Goal: Download file/media: Obtain a digital file from the website

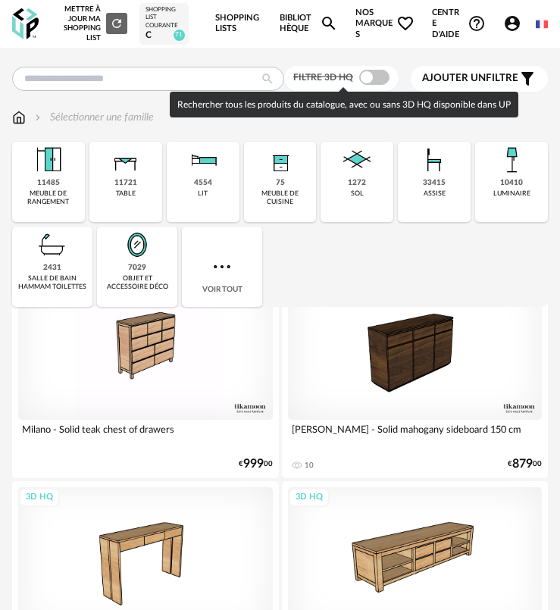
click at [376, 76] on span at bounding box center [374, 77] width 30 height 15
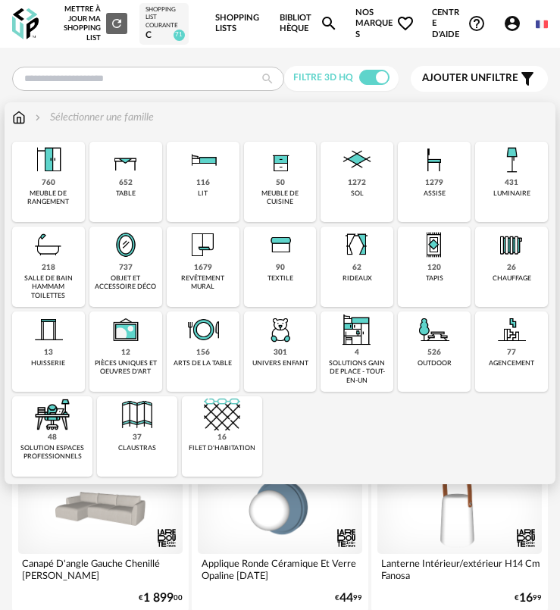
click at [441, 355] on div "526 outdoor" at bounding box center [434, 351] width 73 height 80
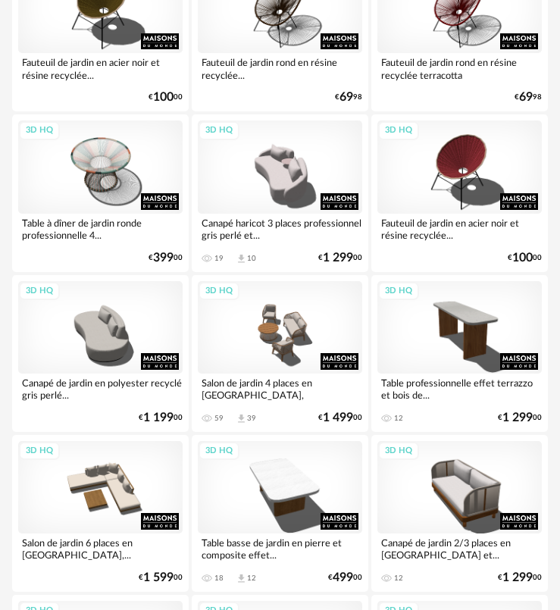
scroll to position [2348, 0]
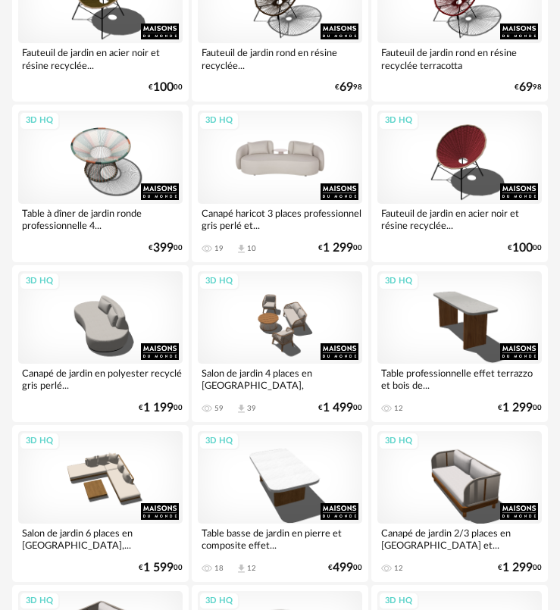
click at [275, 182] on div "3D HQ" at bounding box center [280, 157] width 164 height 92
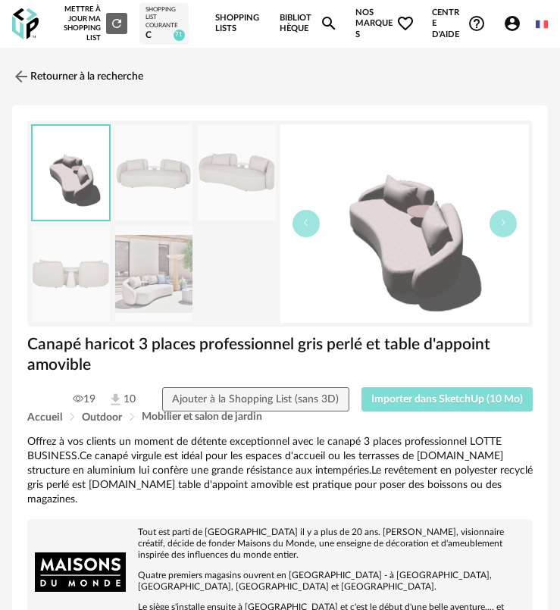
click at [464, 398] on span "Importer dans SketchUp (10 Mo)" at bounding box center [446, 399] width 151 height 11
click at [31, 64] on link "Retourner à la recherche" at bounding box center [73, 76] width 131 height 33
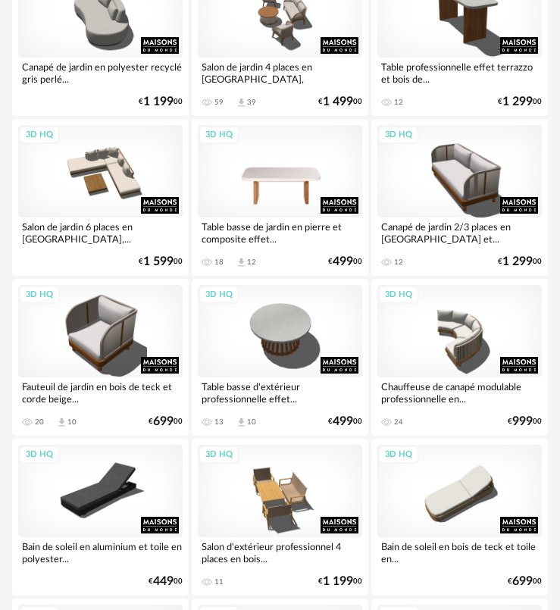
scroll to position [2651, 0]
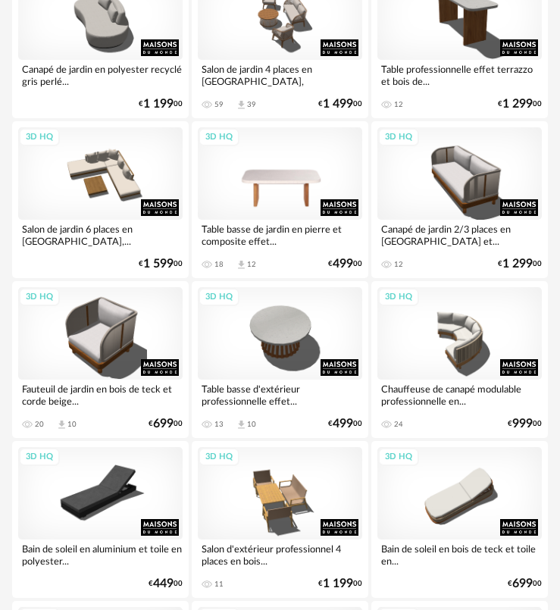
click at [257, 198] on div "3D HQ" at bounding box center [280, 173] width 164 height 92
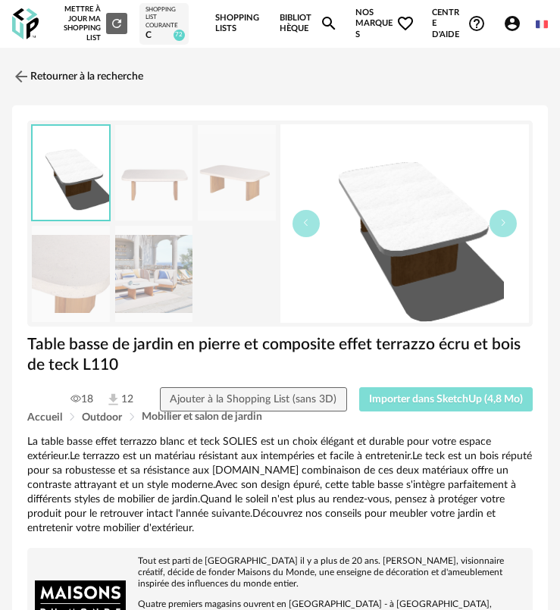
click at [424, 399] on span "Importer dans SketchUp (4,8 Mo)" at bounding box center [446, 399] width 154 height 11
drag, startPoint x: 392, startPoint y: 406, endPoint x: 170, endPoint y: 380, distance: 224.2
click at [392, 404] on button "Importer dans SketchUp (4,8 Mo)" at bounding box center [446, 399] width 174 height 24
click at [50, 73] on link "Retourner à la recherche" at bounding box center [73, 76] width 131 height 33
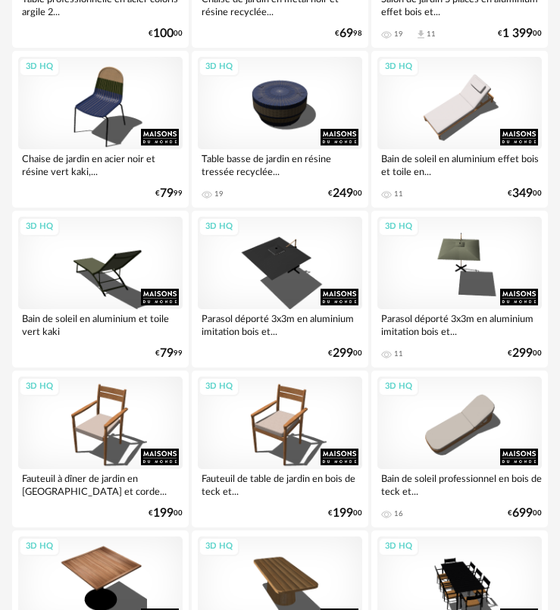
scroll to position [4015, 0]
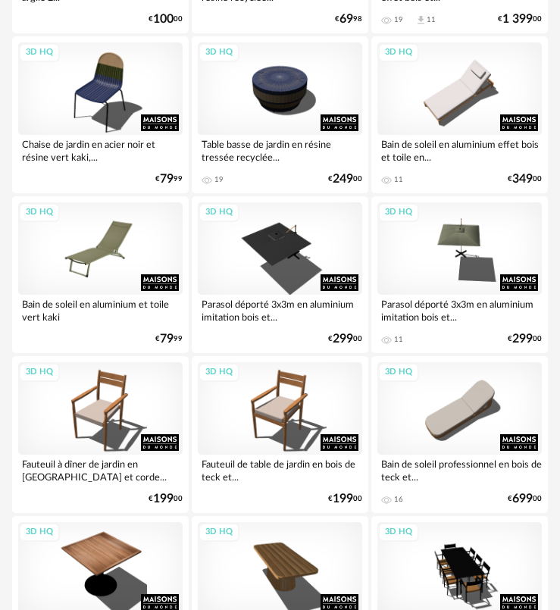
click at [132, 276] on div "3D HQ" at bounding box center [100, 248] width 164 height 92
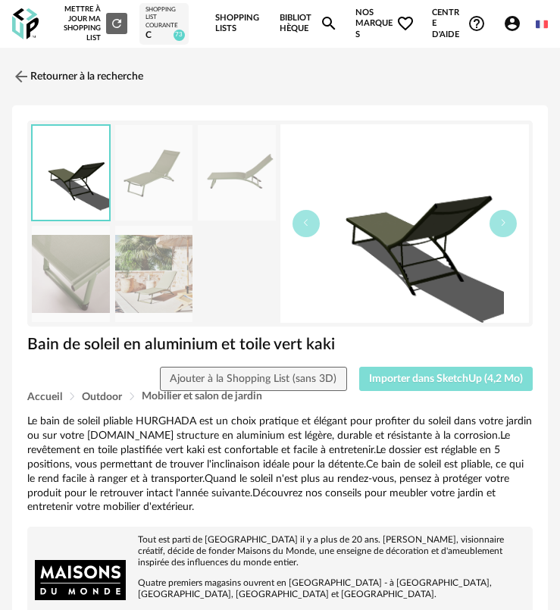
click at [407, 378] on span "Importer dans SketchUp (4,2 Mo)" at bounding box center [446, 378] width 154 height 11
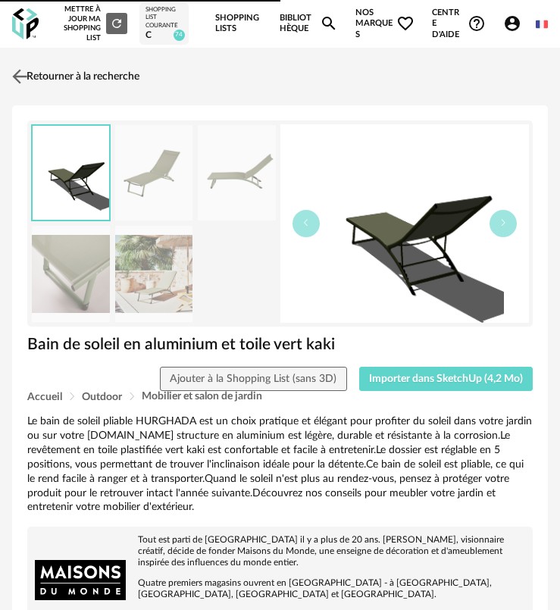
click at [32, 79] on link "Retourner à la recherche" at bounding box center [73, 76] width 131 height 33
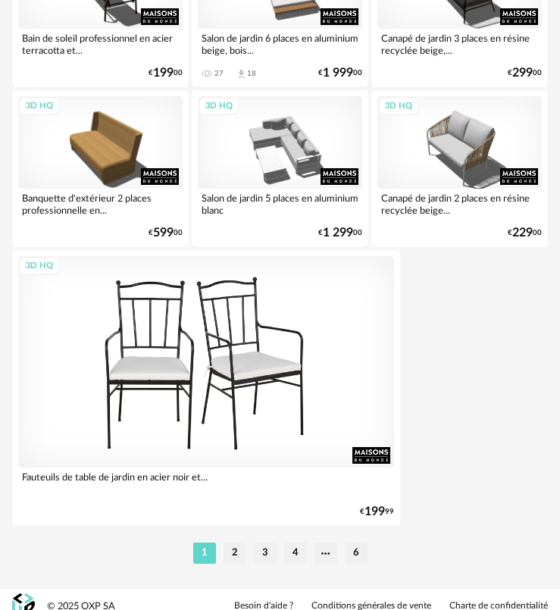
scroll to position [5253, 0]
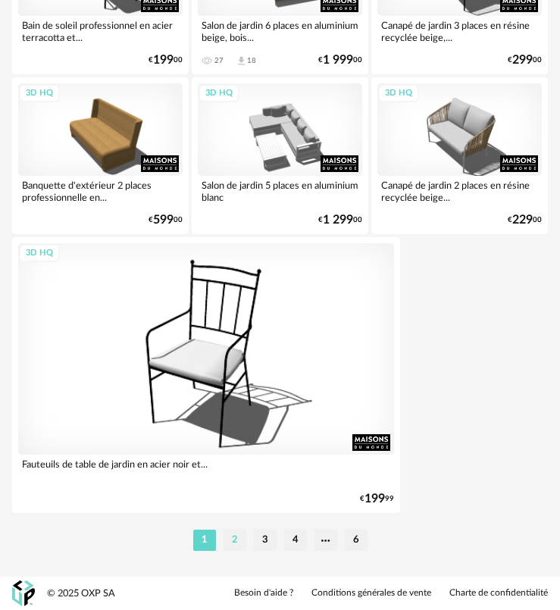
click at [228, 532] on li "2" at bounding box center [234, 539] width 23 height 21
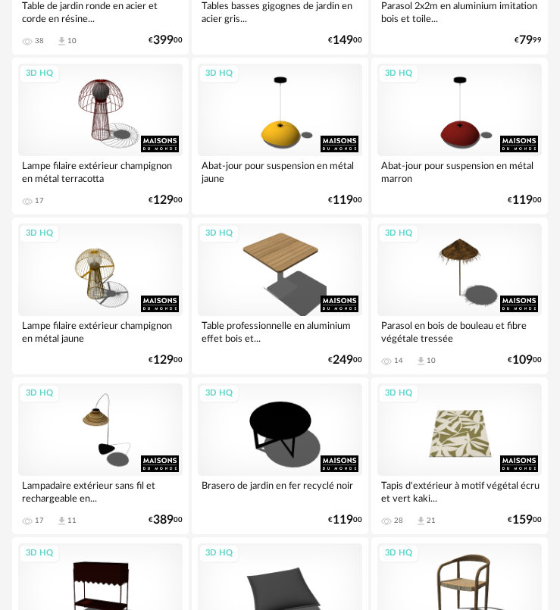
scroll to position [1439, 0]
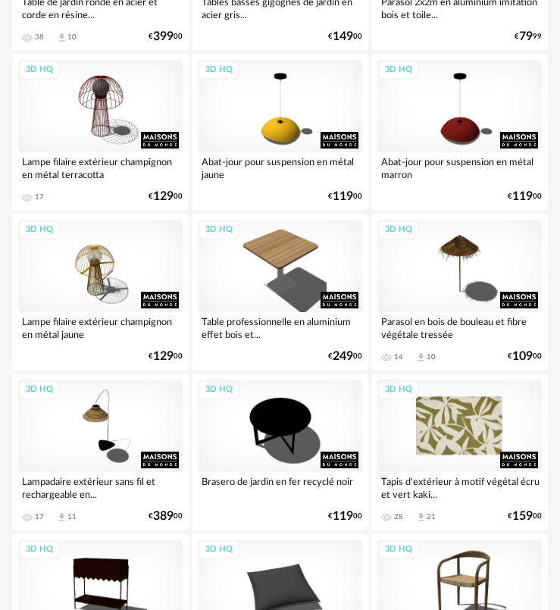
click at [451, 443] on div "3D HQ" at bounding box center [459, 426] width 164 height 92
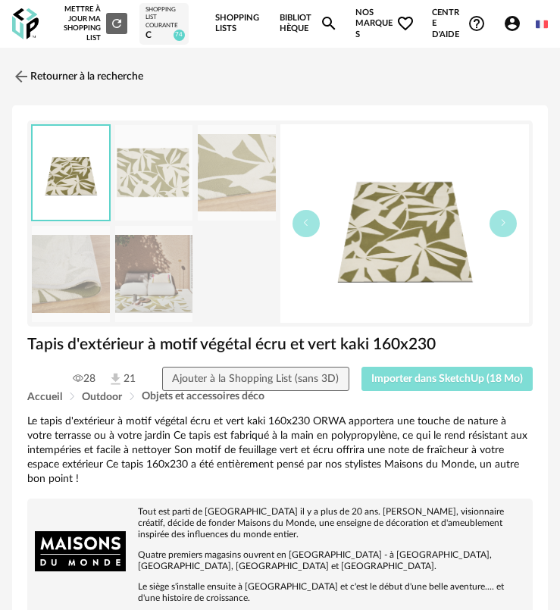
click at [431, 386] on button "Importer dans SketchUp (18 Mo)" at bounding box center [447, 379] width 172 height 24
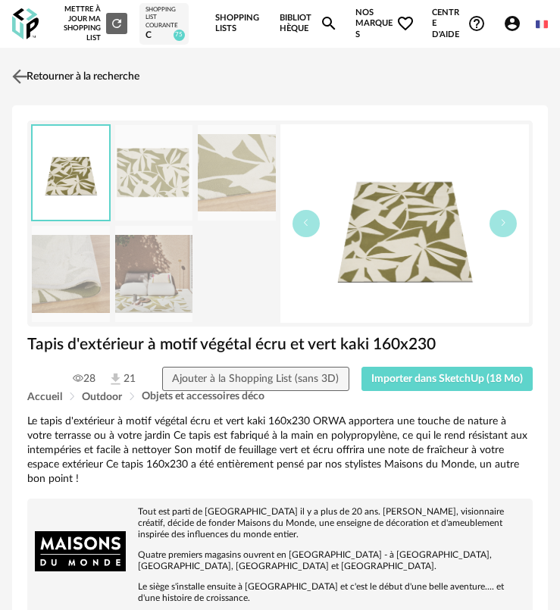
click at [29, 86] on img at bounding box center [20, 76] width 22 height 22
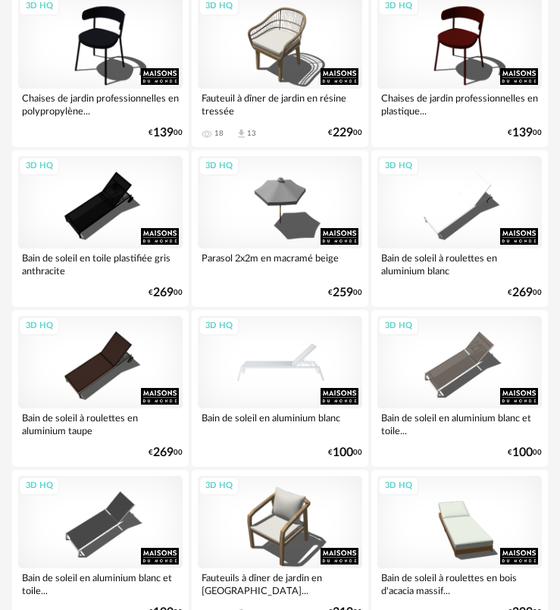
scroll to position [4242, 0]
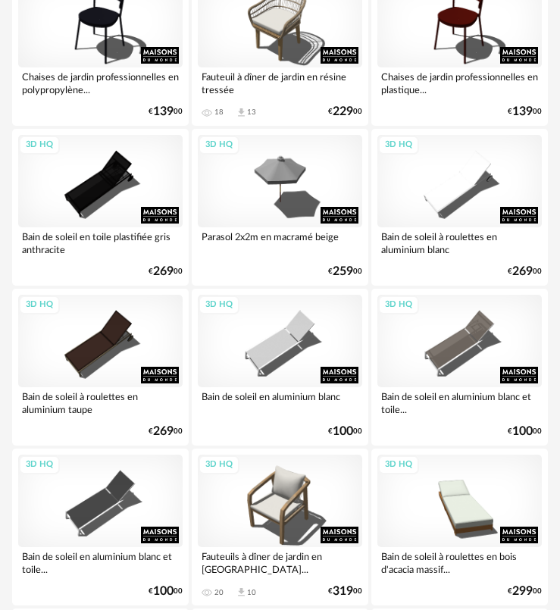
drag, startPoint x: 235, startPoint y: 454, endPoint x: 192, endPoint y: 445, distance: 44.1
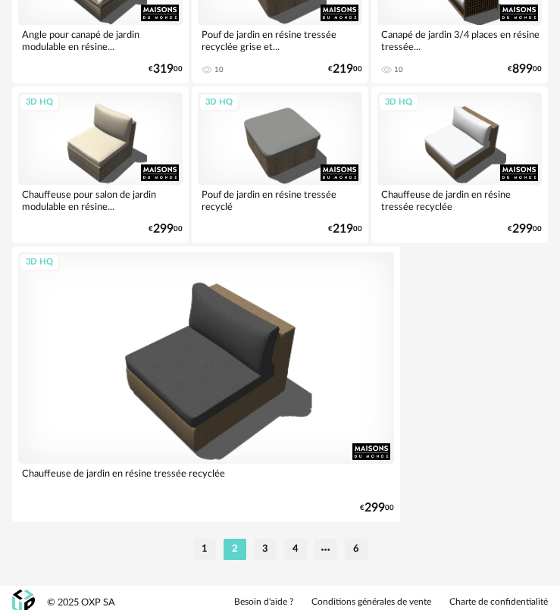
scroll to position [5253, 0]
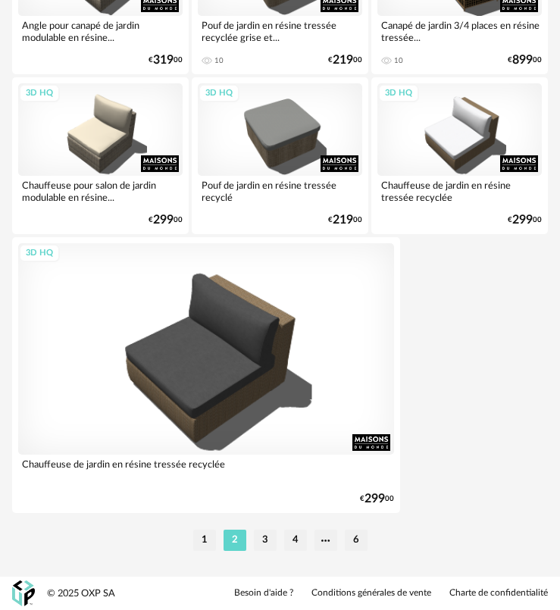
click at [207, 543] on li "1" at bounding box center [204, 539] width 23 height 21
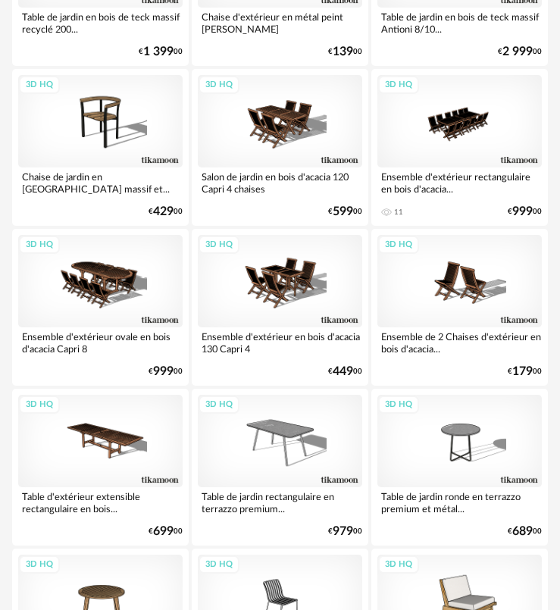
scroll to position [303, 0]
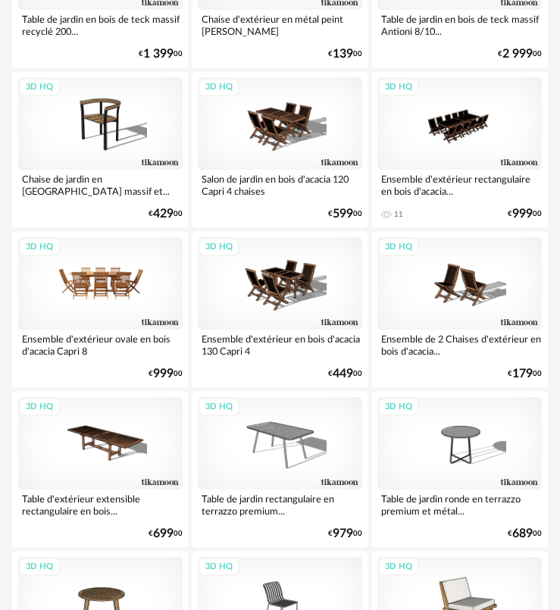
click at [127, 292] on div "3D HQ" at bounding box center [100, 283] width 164 height 92
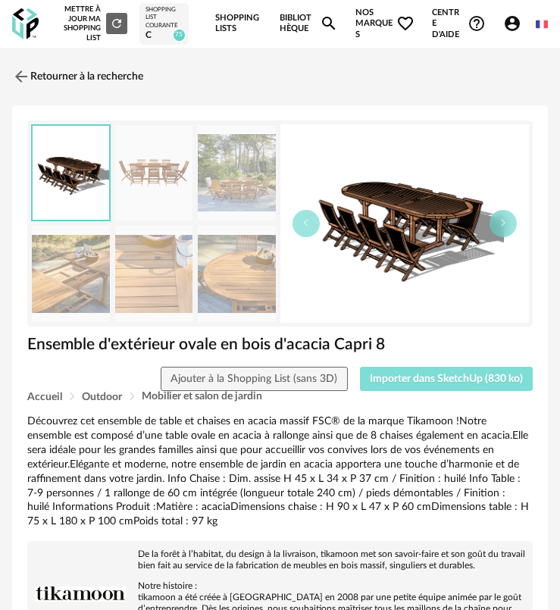
click at [393, 386] on button "Importer dans SketchUp (830 ko)" at bounding box center [446, 379] width 173 height 24
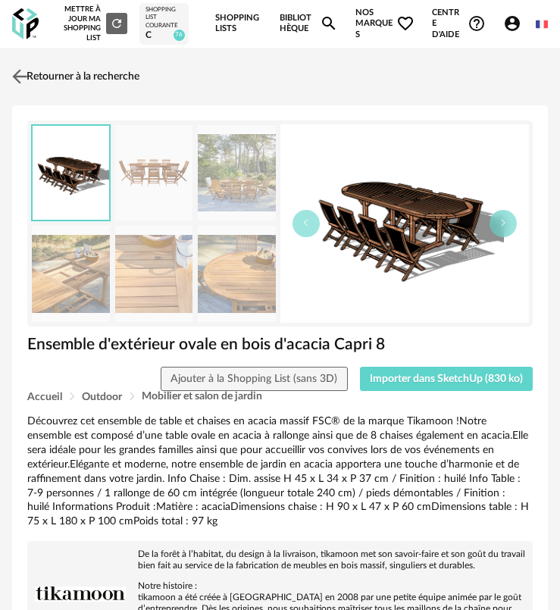
click at [31, 79] on link "Retourner à la recherche" at bounding box center [73, 76] width 131 height 33
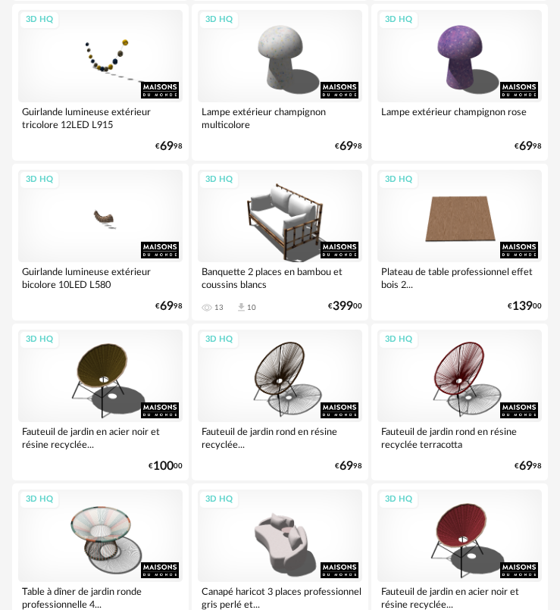
scroll to position [1969, 0]
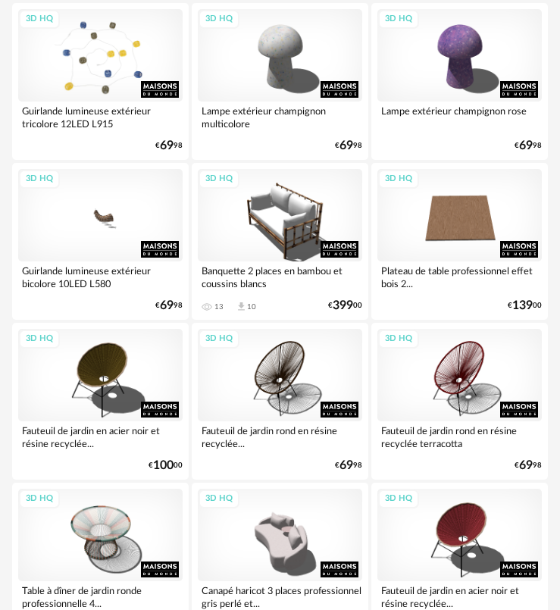
click at [114, 96] on div "3D HQ" at bounding box center [100, 55] width 164 height 92
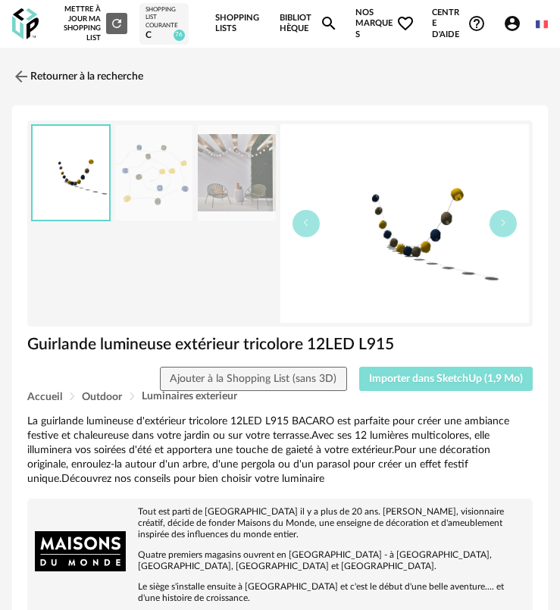
click at [446, 377] on span "Importer dans SketchUp (1,9 Mo)" at bounding box center [446, 378] width 154 height 11
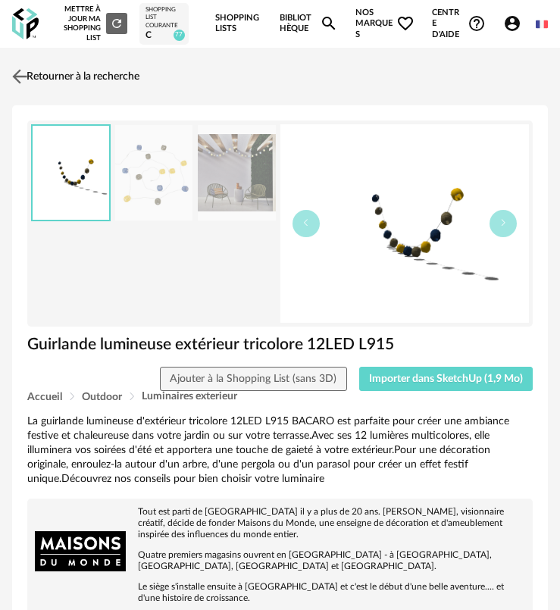
click at [42, 74] on link "Retourner à la recherche" at bounding box center [73, 76] width 131 height 33
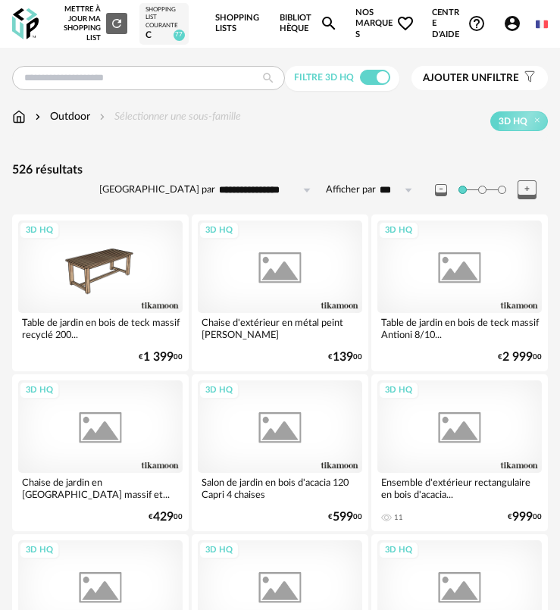
scroll to position [1969, 0]
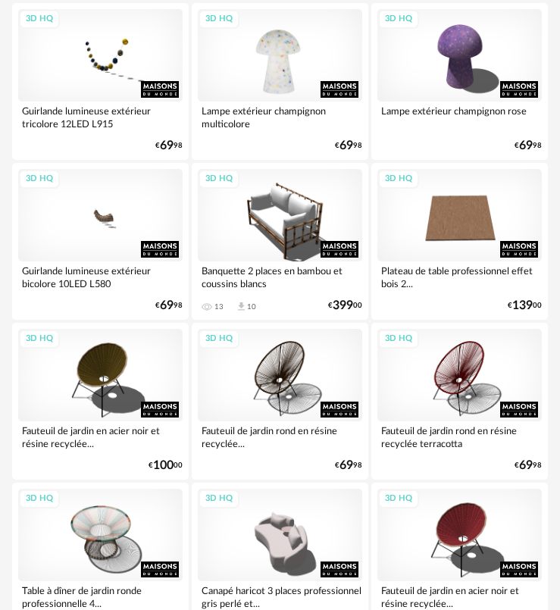
click at [300, 67] on div "3D HQ" at bounding box center [280, 55] width 164 height 92
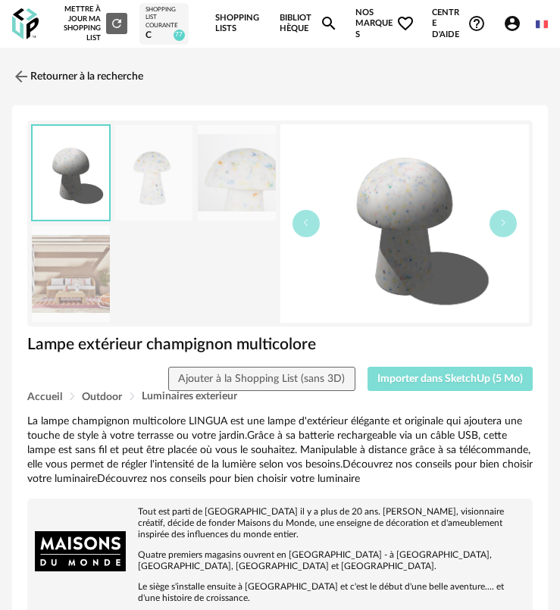
click at [396, 381] on span "Importer dans SketchUp (5 Mo)" at bounding box center [449, 378] width 145 height 11
click at [398, 381] on span "Importer dans SketchUp (5 Mo)" at bounding box center [449, 378] width 145 height 11
click at [383, 379] on span "Importer dans SketchUp (5 Mo)" at bounding box center [449, 378] width 145 height 11
click at [407, 380] on span "Importer dans SketchUp (5 Mo)" at bounding box center [449, 378] width 145 height 11
click at [411, 386] on button "Importer dans SketchUp (5 Mo)" at bounding box center [450, 379] width 166 height 24
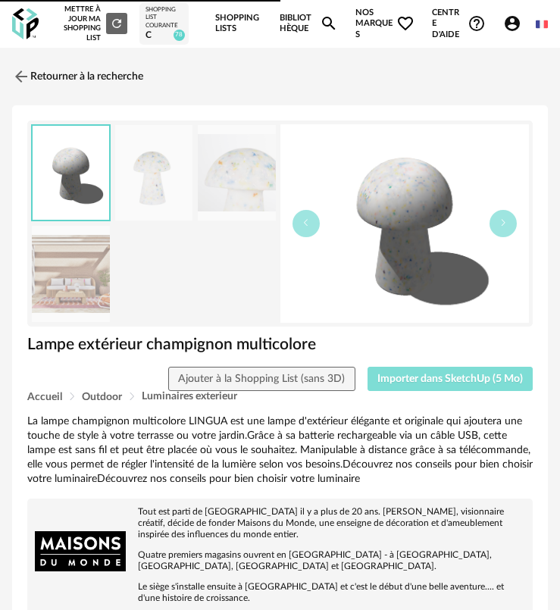
click at [412, 372] on button "Importer dans SketchUp (5 Mo)" at bounding box center [450, 379] width 166 height 24
click at [416, 377] on span "Importer dans SketchUp (5 Mo)" at bounding box center [449, 378] width 145 height 11
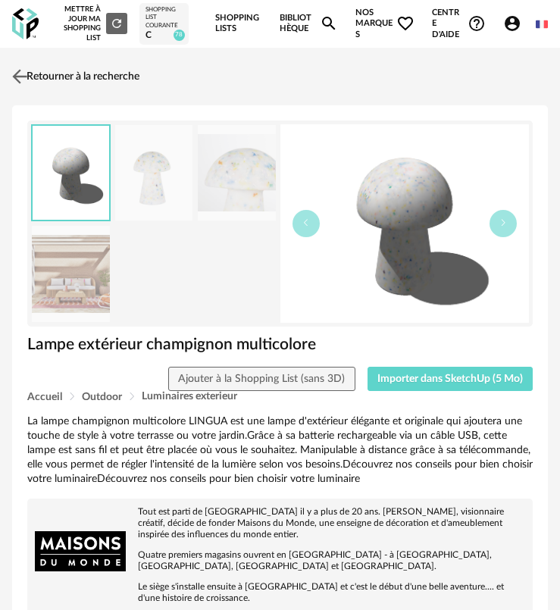
click at [27, 81] on img at bounding box center [20, 76] width 22 height 22
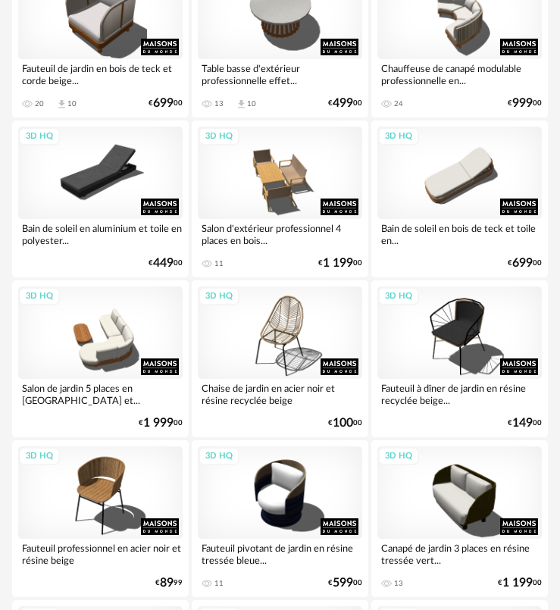
scroll to position [3030, 0]
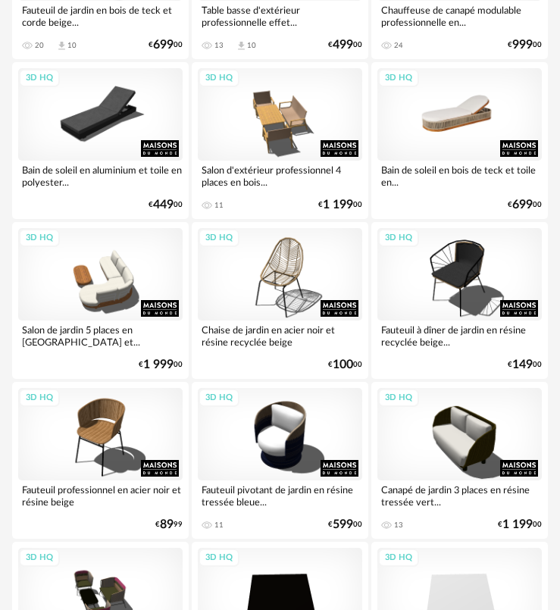
click at [437, 140] on div "3D HQ" at bounding box center [459, 114] width 164 height 92
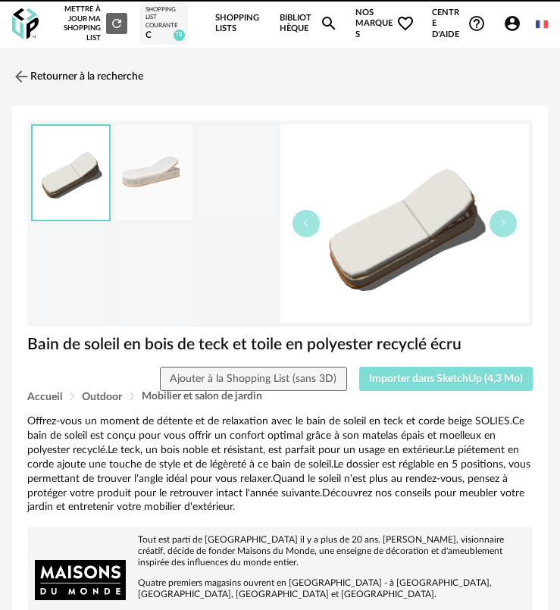
click at [437, 378] on span "Importer dans SketchUp (4,3 Mo)" at bounding box center [446, 378] width 154 height 11
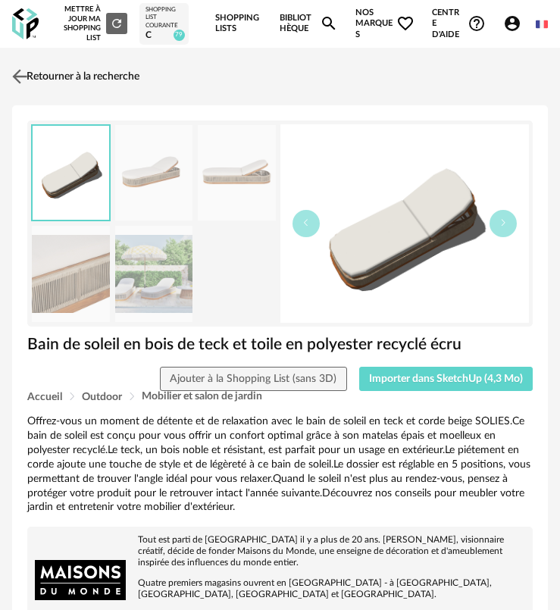
click at [22, 80] on img at bounding box center [20, 76] width 22 height 22
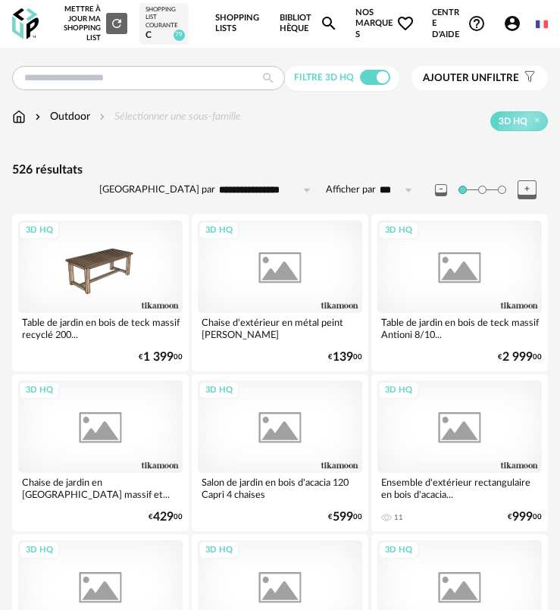
scroll to position [3030, 0]
